Goal: Information Seeking & Learning: Learn about a topic

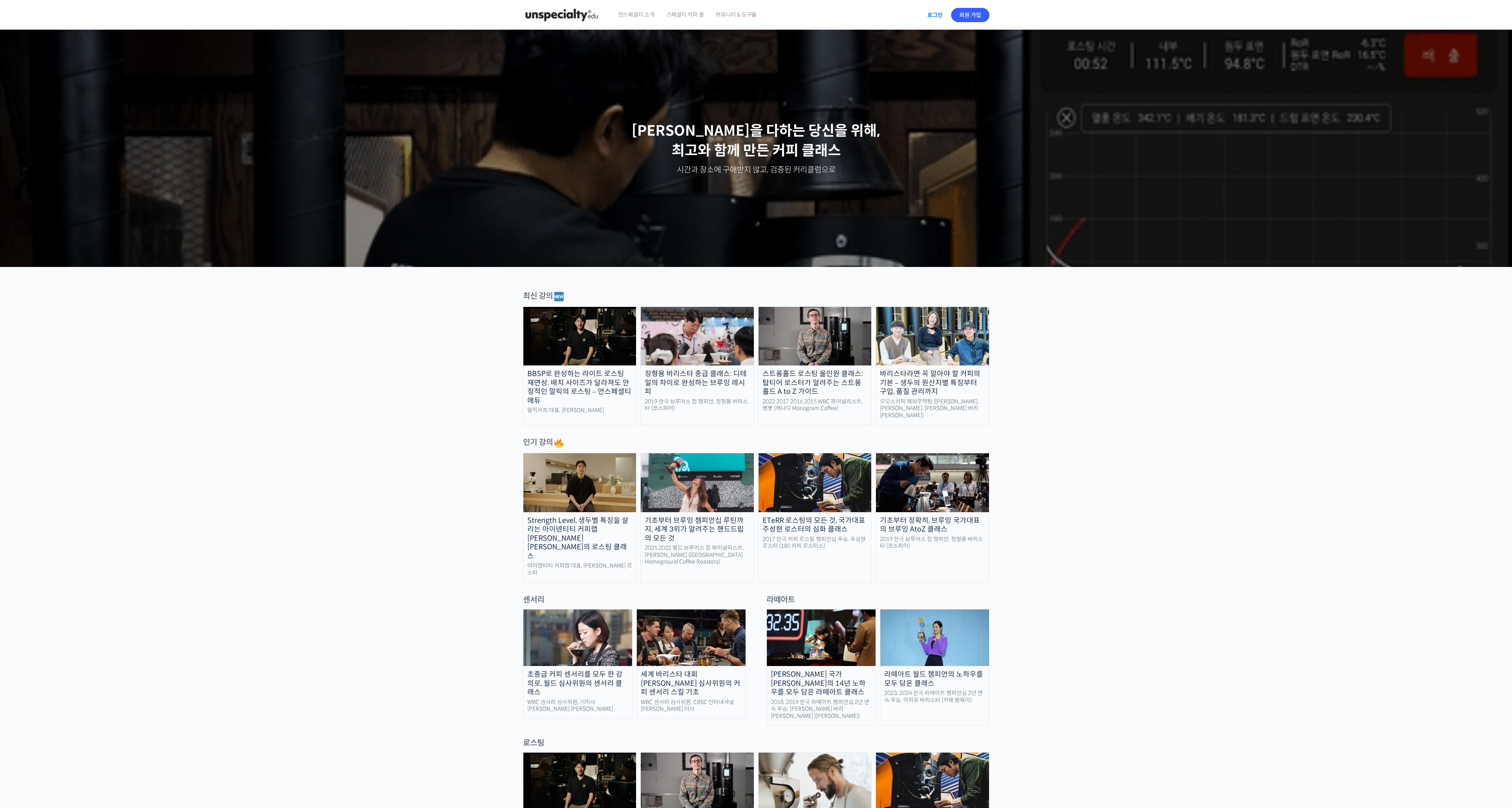
click at [930, 14] on link "로그인" at bounding box center [935, 15] width 25 height 18
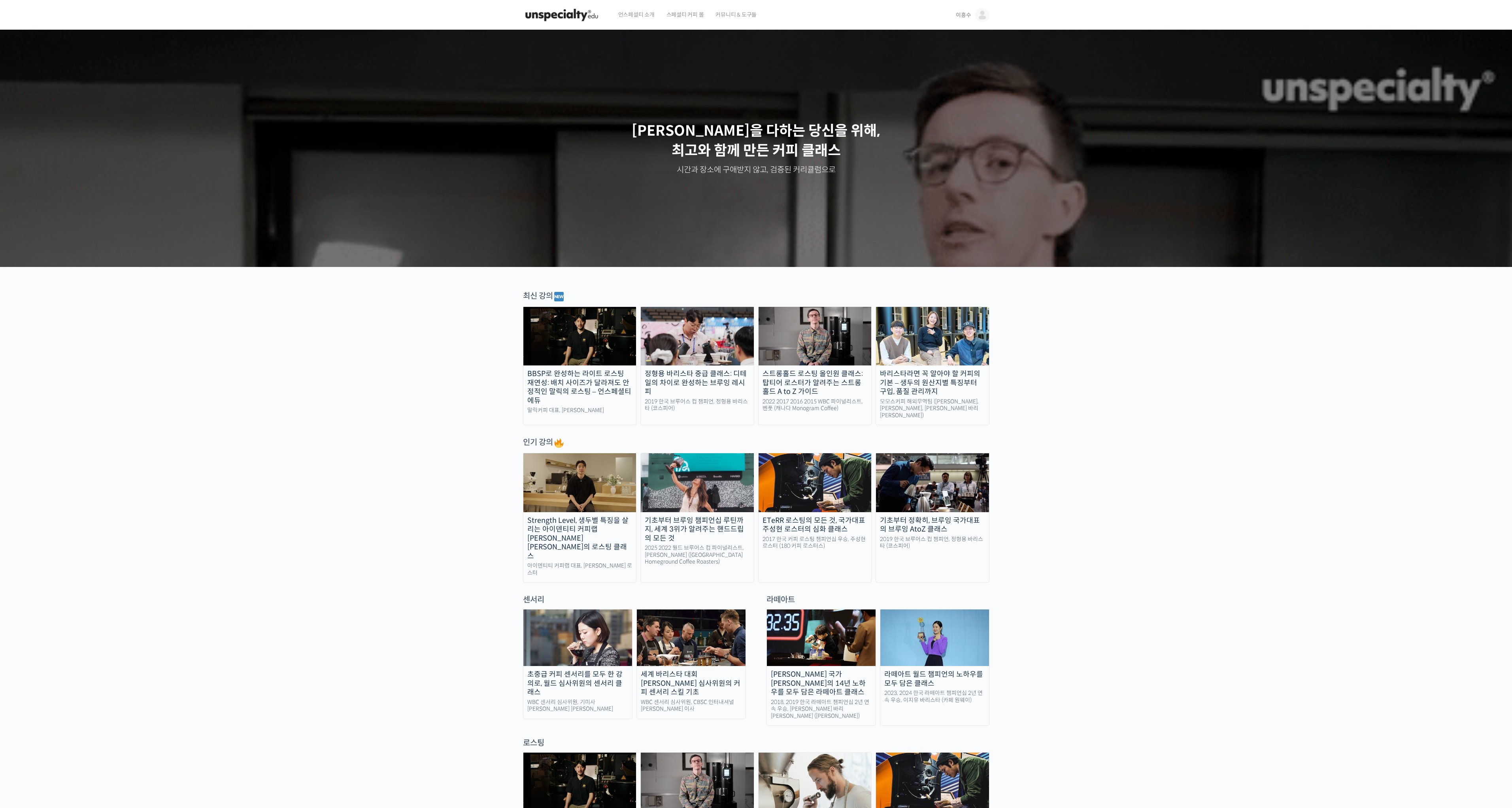
click at [979, 18] on img at bounding box center [982, 15] width 14 height 14
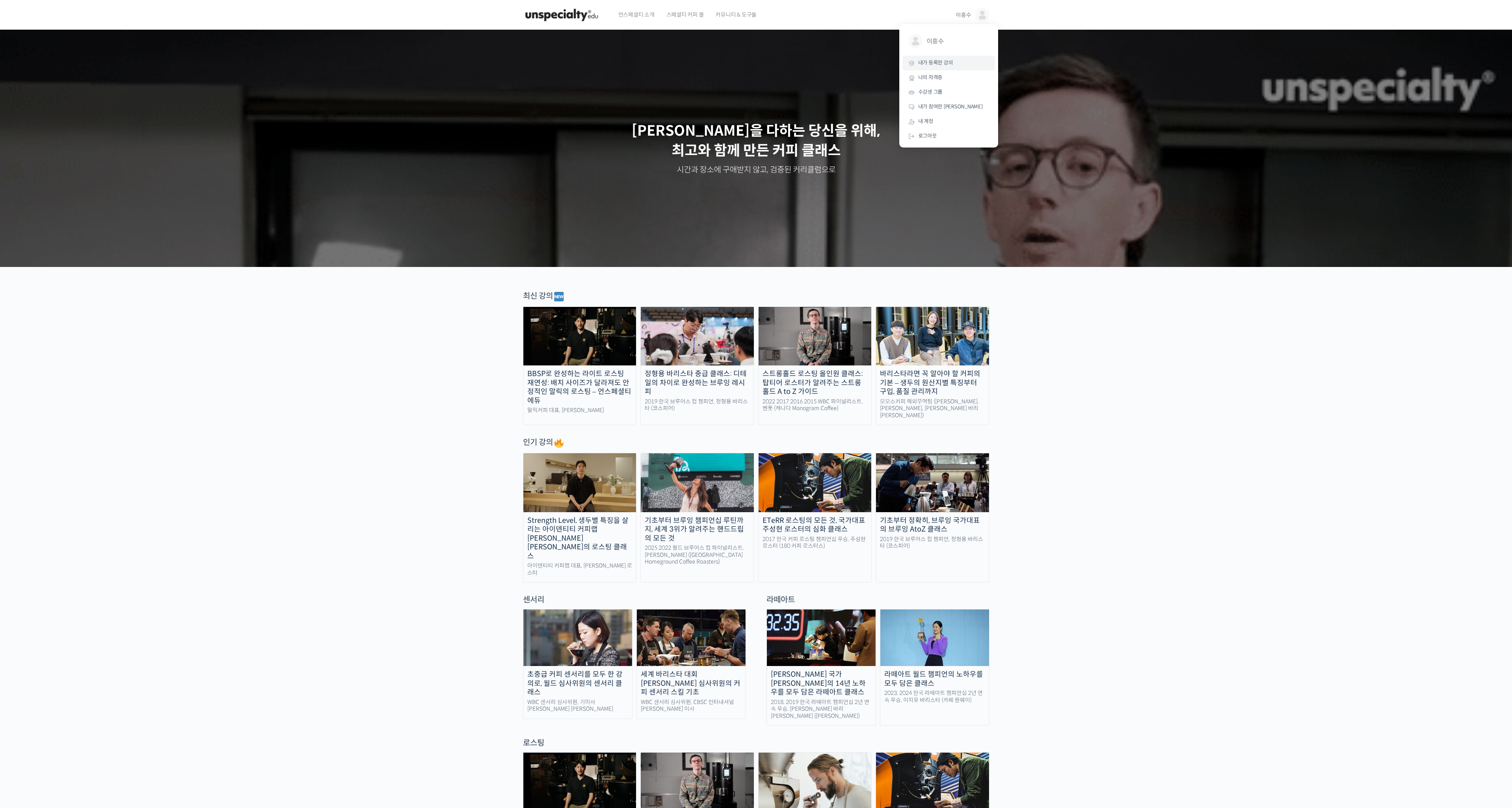
click at [926, 62] on span "내가 등록한 강의" at bounding box center [935, 62] width 35 height 6
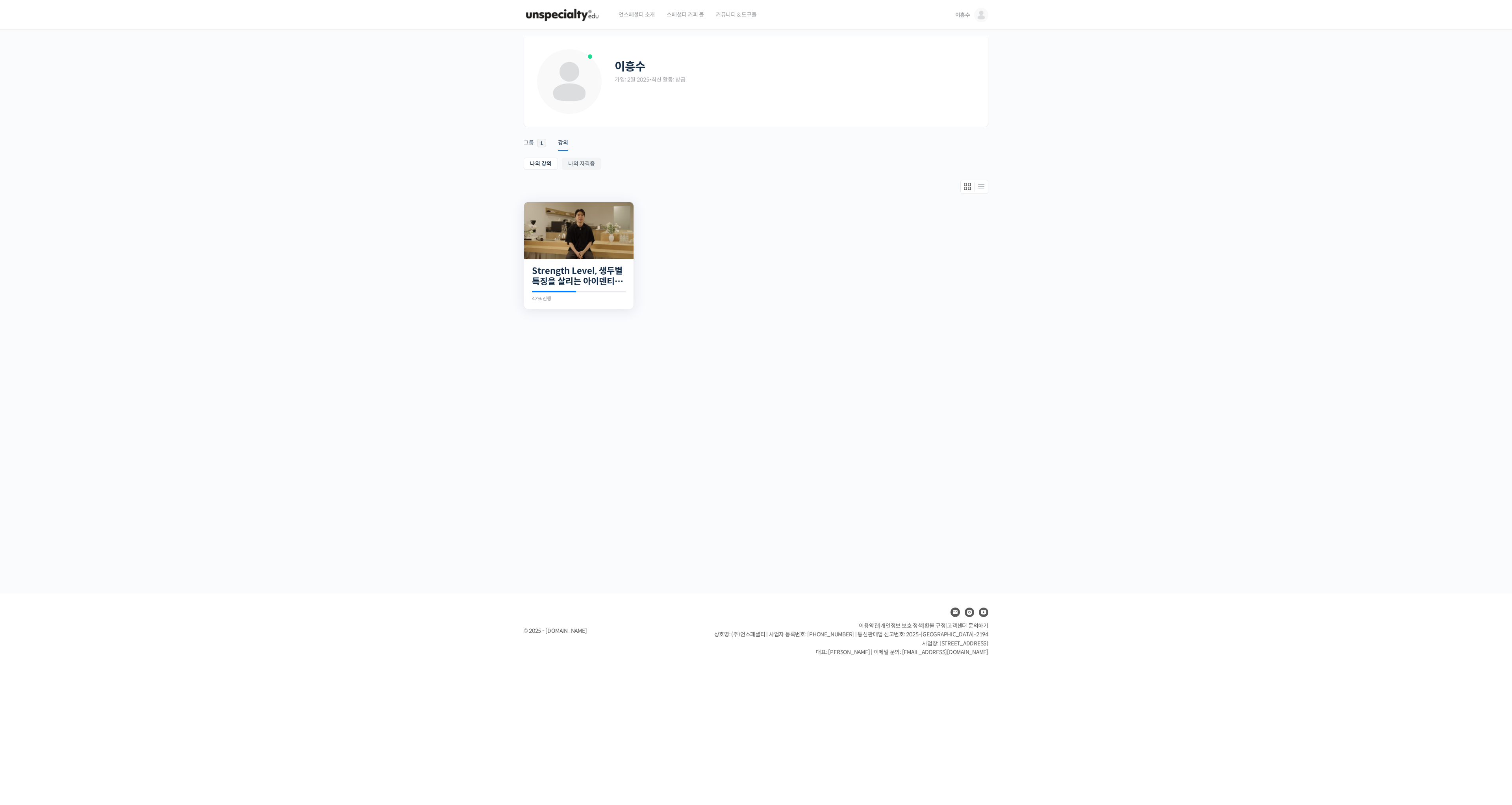
click at [597, 302] on div "21개의 수업 Strength Level, 생두별 특징을 살리는 아이덴티티 커피랩 윤원균 대표의 로스팅 클래스 47% 진행 최근 활동: 202…" at bounding box center [579, 284] width 109 height 50
click at [556, 275] on link "Strength Level, 생두별 특징을 살리는 아이덴티티 커피랩 [PERSON_NAME] [PERSON_NAME]의 로스팅 클래스" at bounding box center [579, 276] width 94 height 22
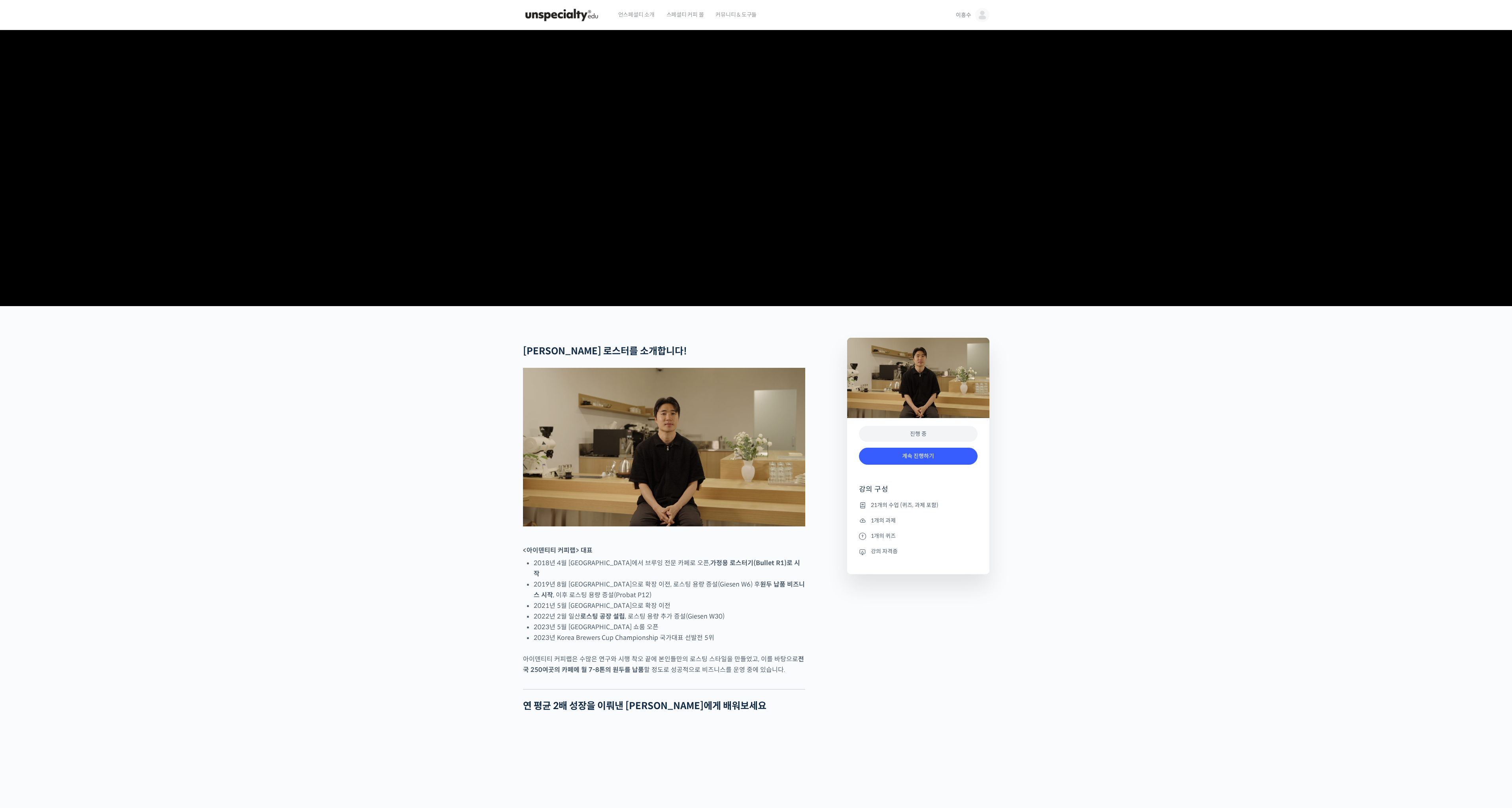
click at [871, 500] on h4 "강의 구성" at bounding box center [918, 492] width 118 height 16
click at [920, 464] on link "계속 진행하기" at bounding box center [918, 456] width 118 height 17
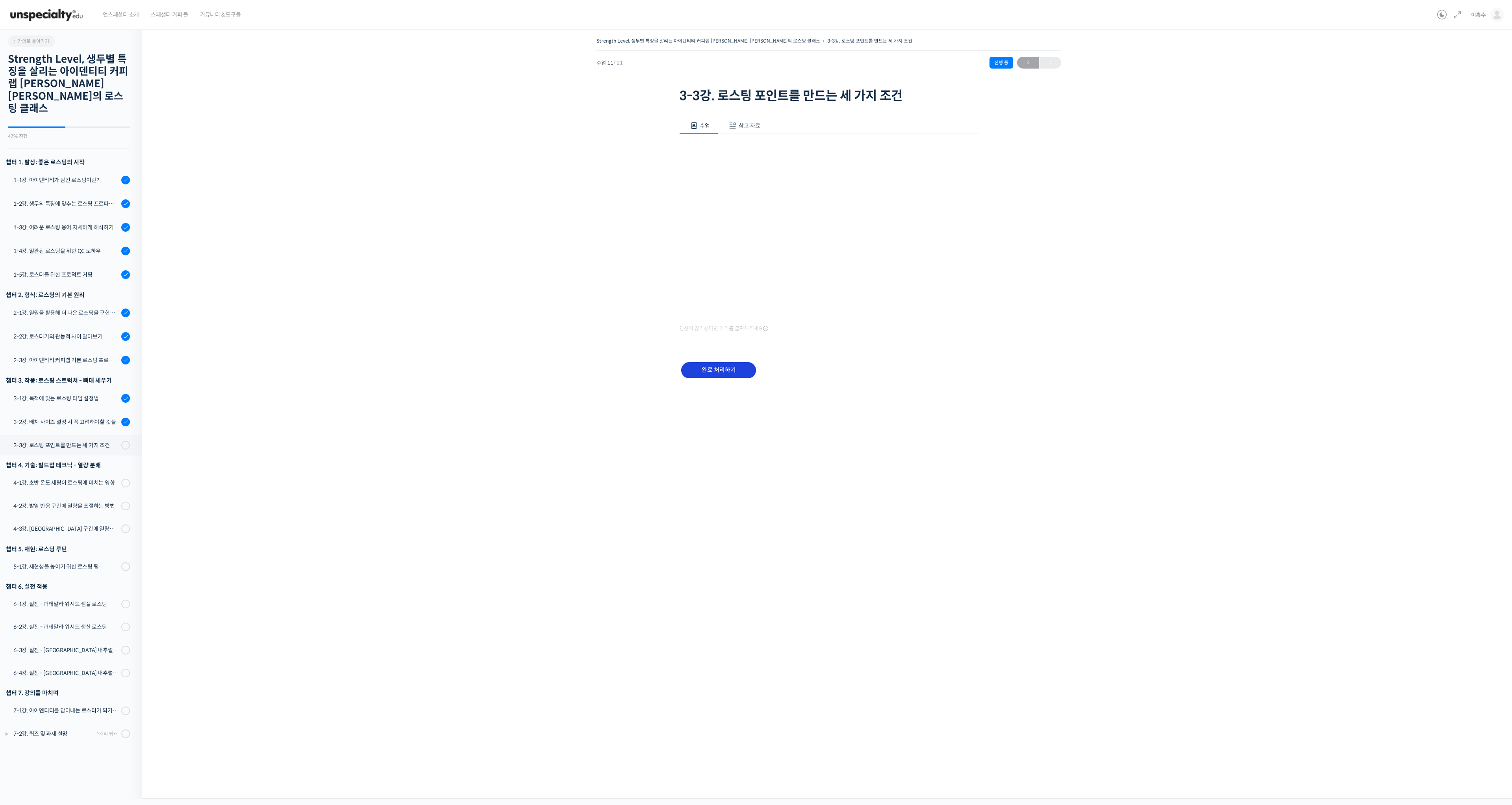
click at [720, 372] on input "완료 처리하기" at bounding box center [718, 370] width 75 height 16
click at [731, 367] on input "완료 처리하기" at bounding box center [718, 370] width 75 height 16
click at [707, 369] on input "완료 처리하기" at bounding box center [718, 370] width 75 height 16
